Goal: Navigation & Orientation: Find specific page/section

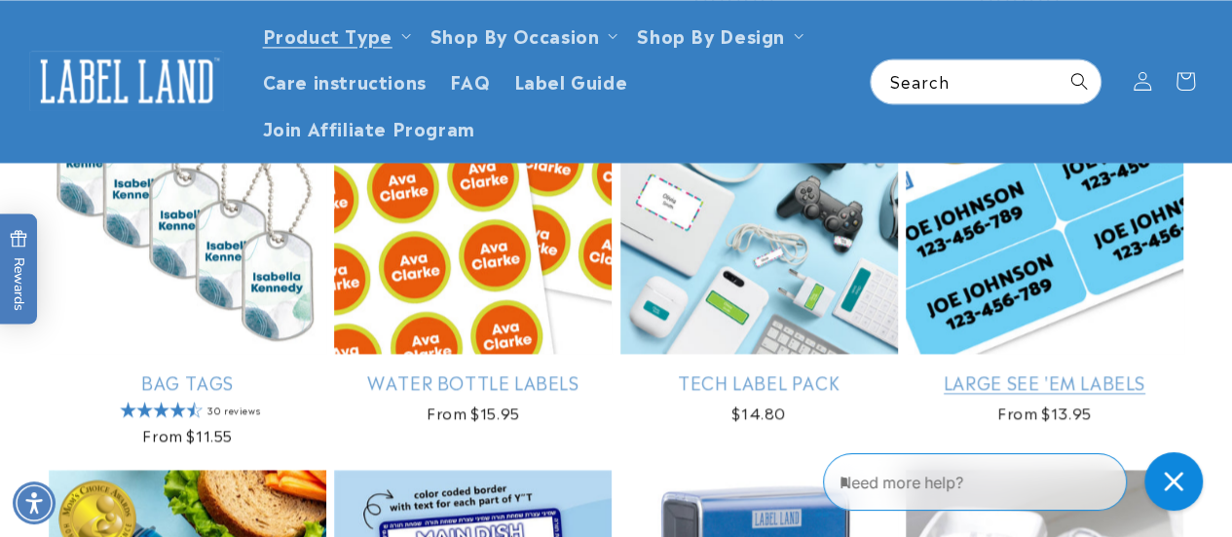
scroll to position [1461, 0]
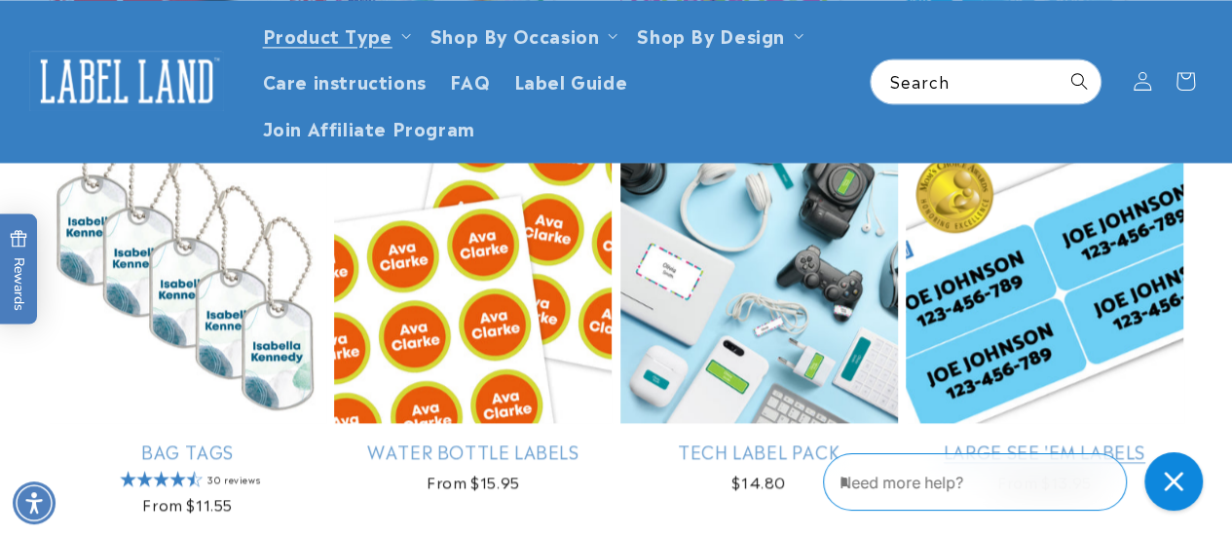
click at [1042, 439] on link "Large See 'em Labels" at bounding box center [1045, 450] width 278 height 22
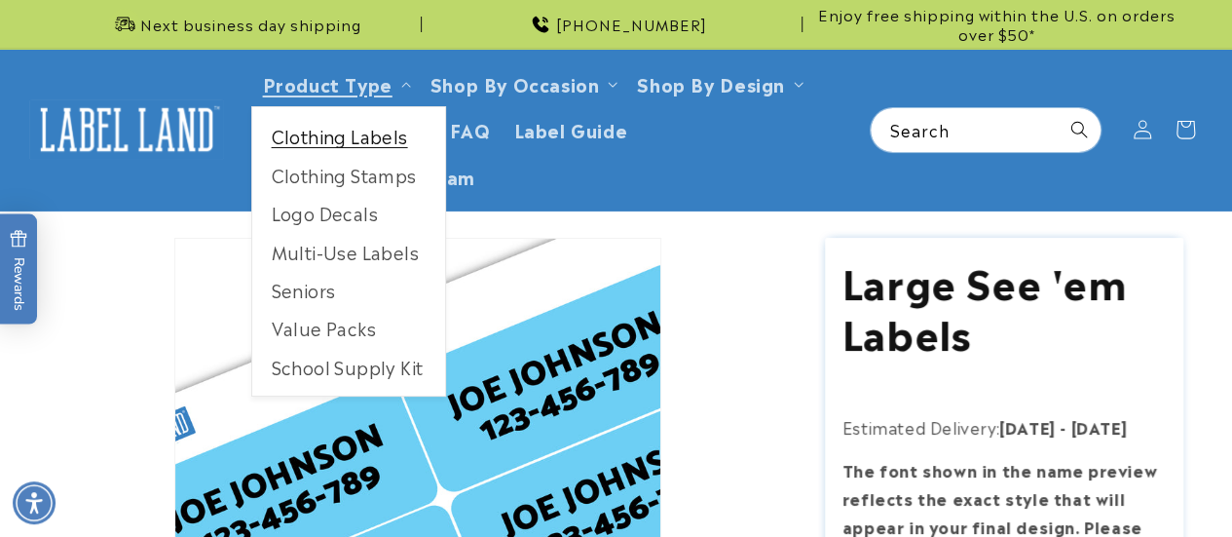
click at [317, 143] on link "Clothing Labels" at bounding box center [348, 136] width 193 height 38
